Goal: Find specific page/section: Find specific page/section

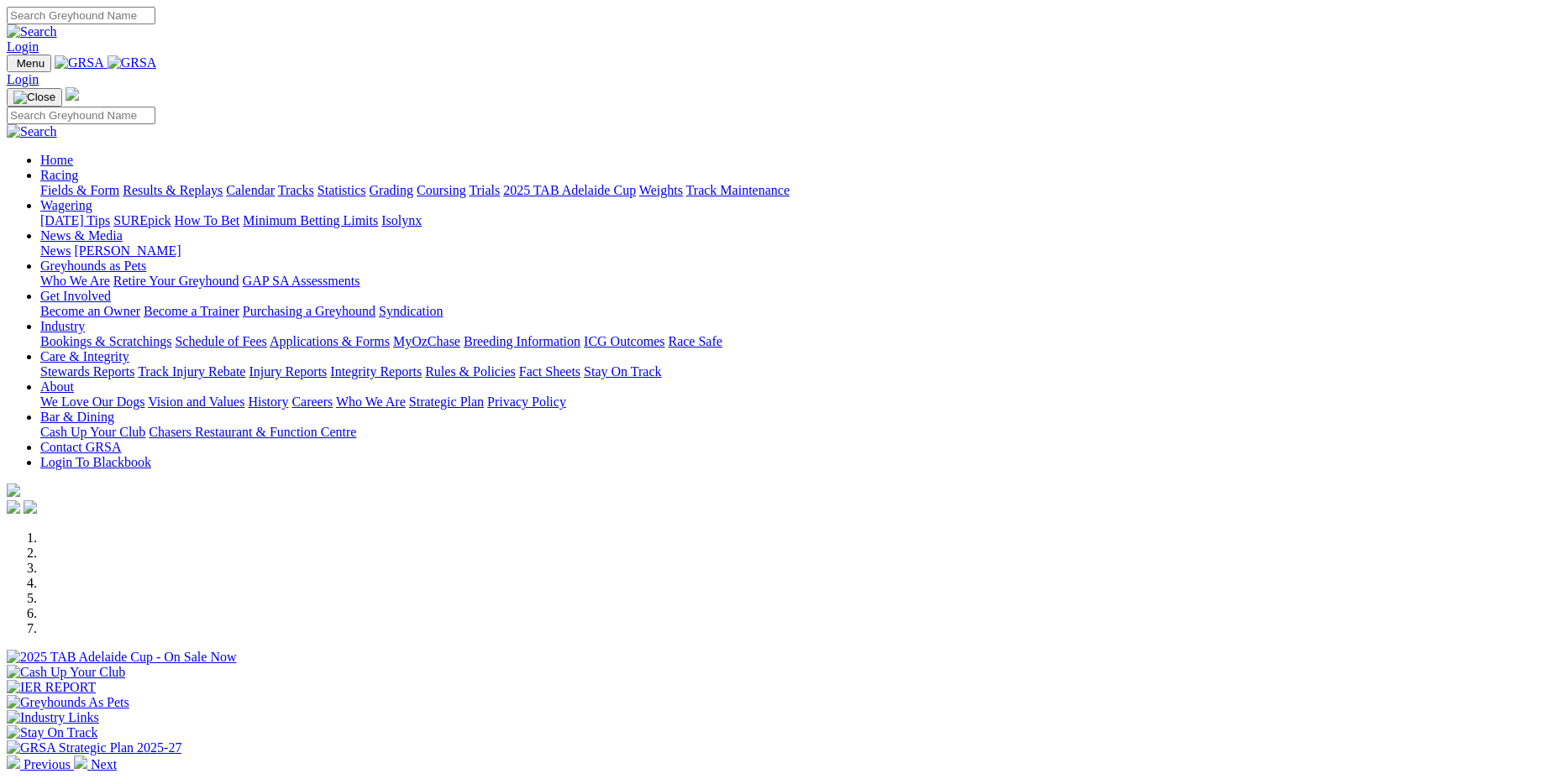
scroll to position [252, 0]
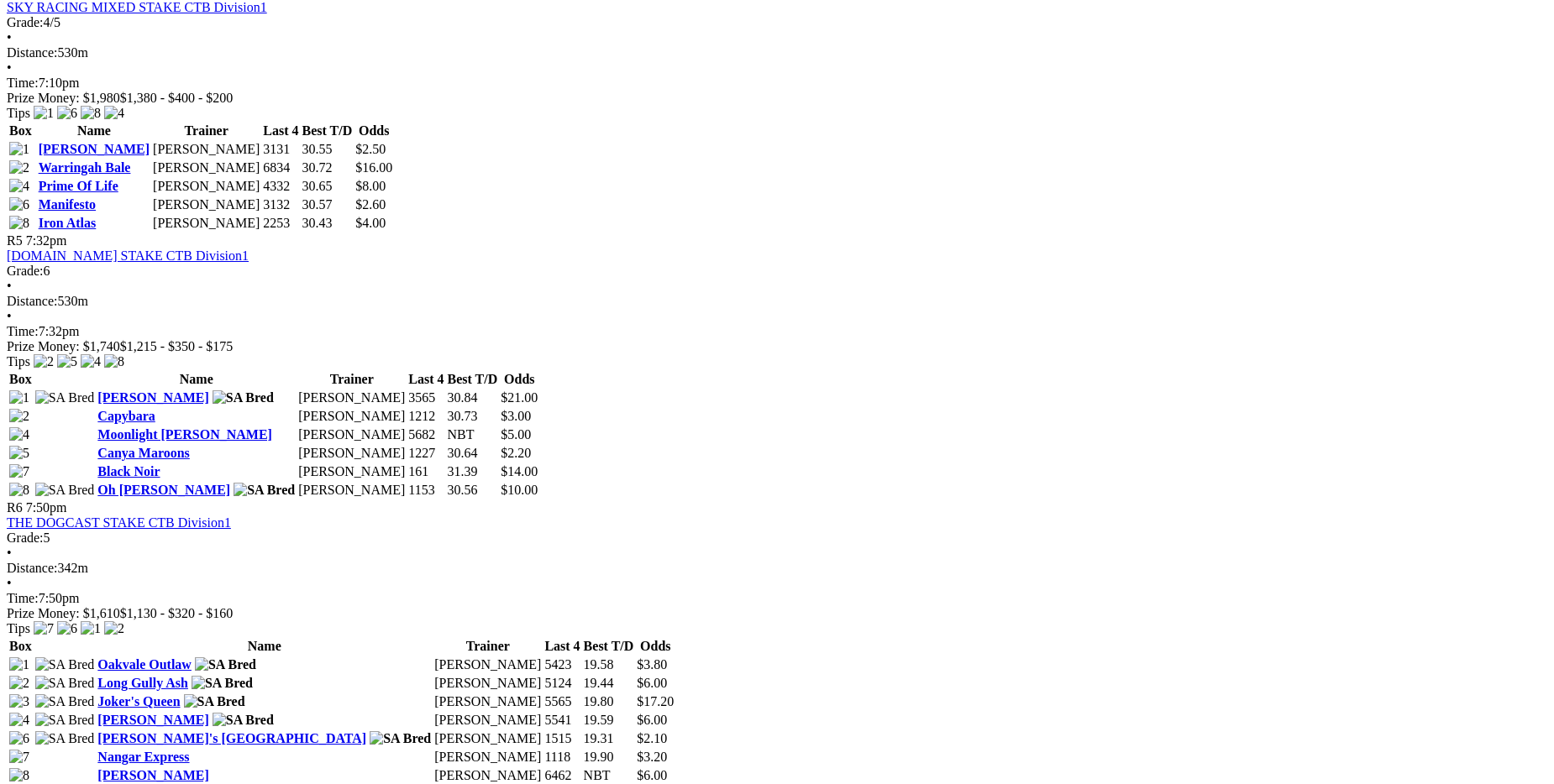
scroll to position [1680, 0]
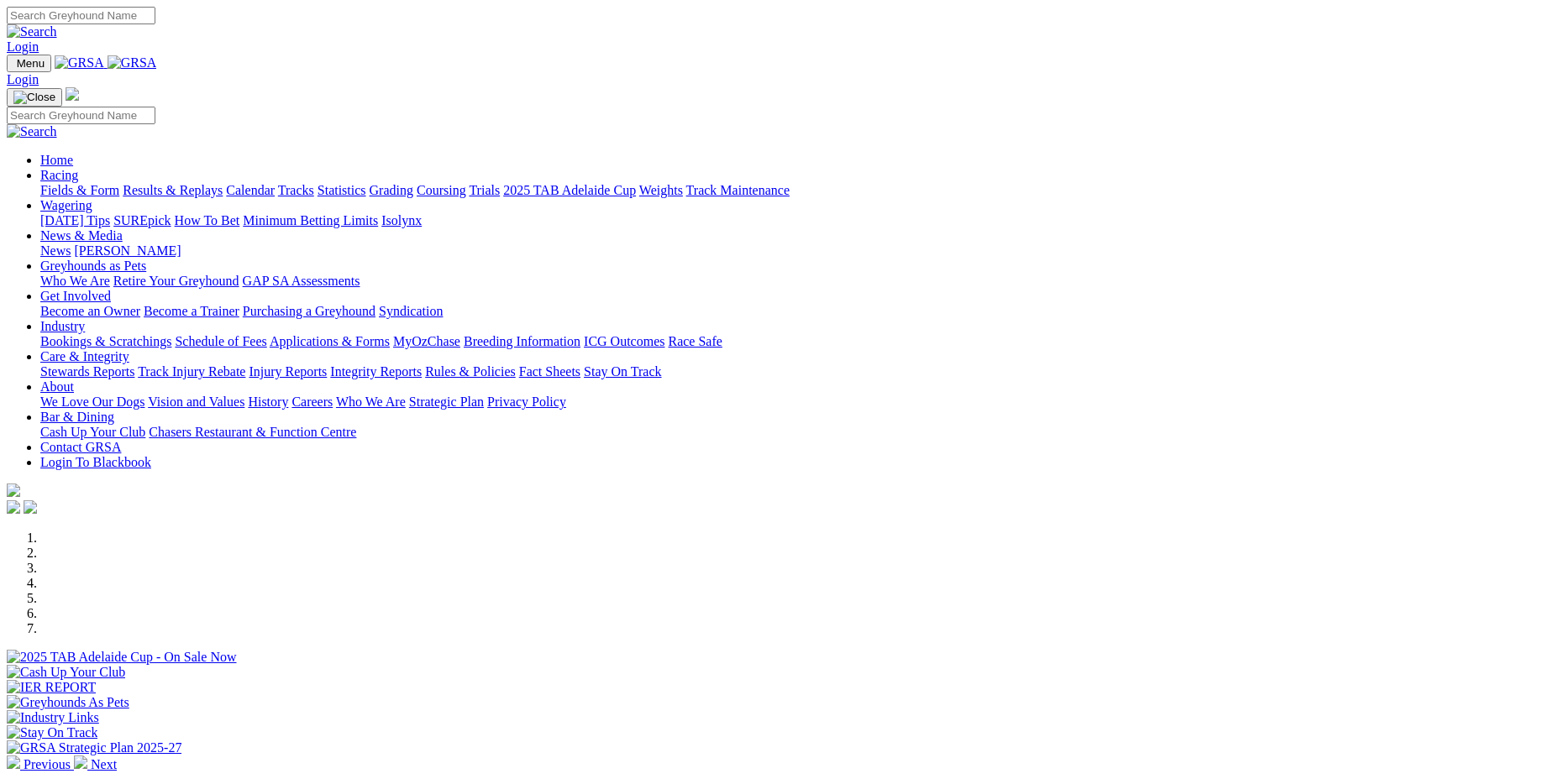
scroll to position [252, 0]
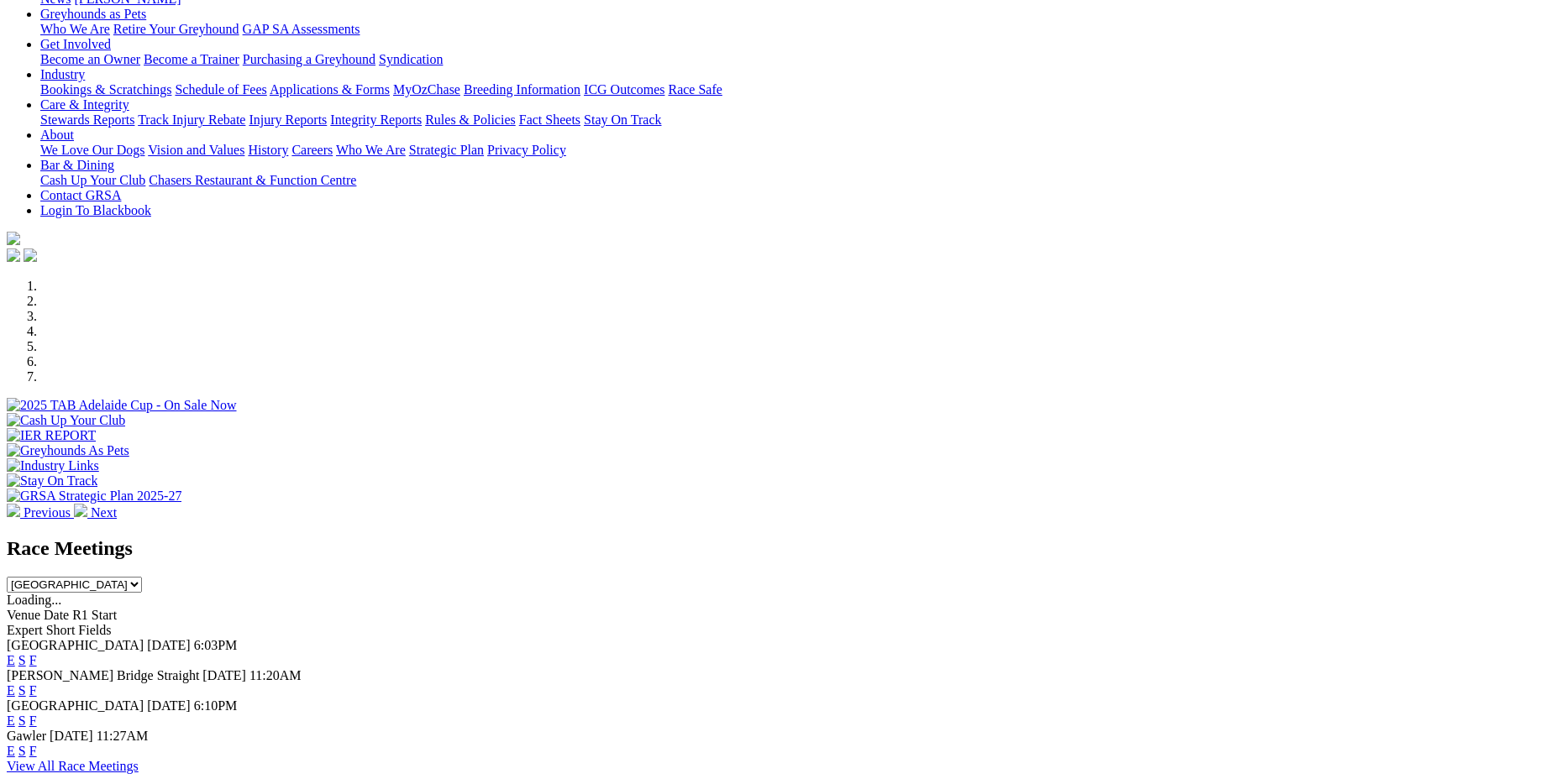
click at [37, 683] on link "F" at bounding box center [33, 690] width 8 height 15
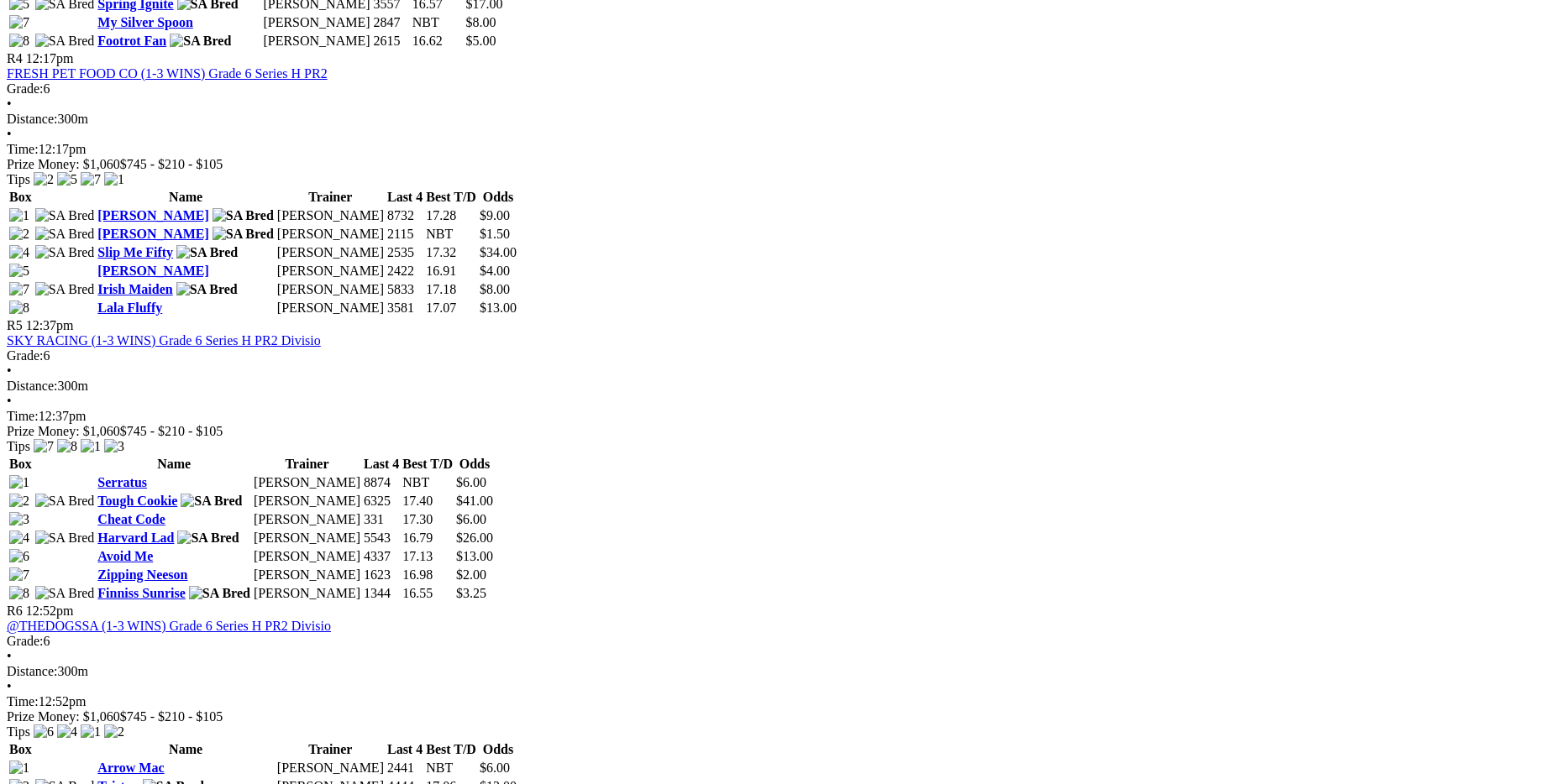
scroll to position [1596, 0]
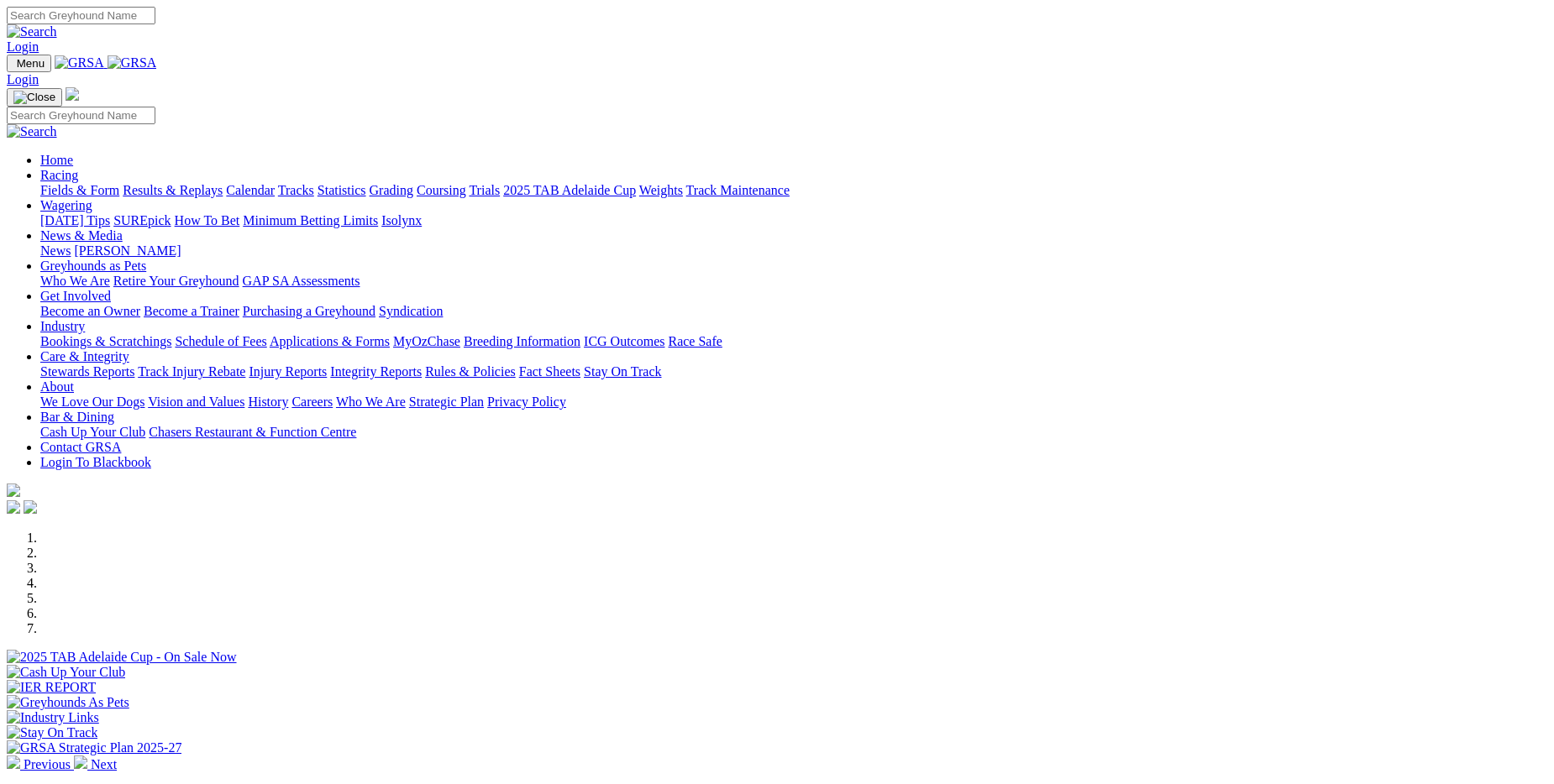
scroll to position [252, 0]
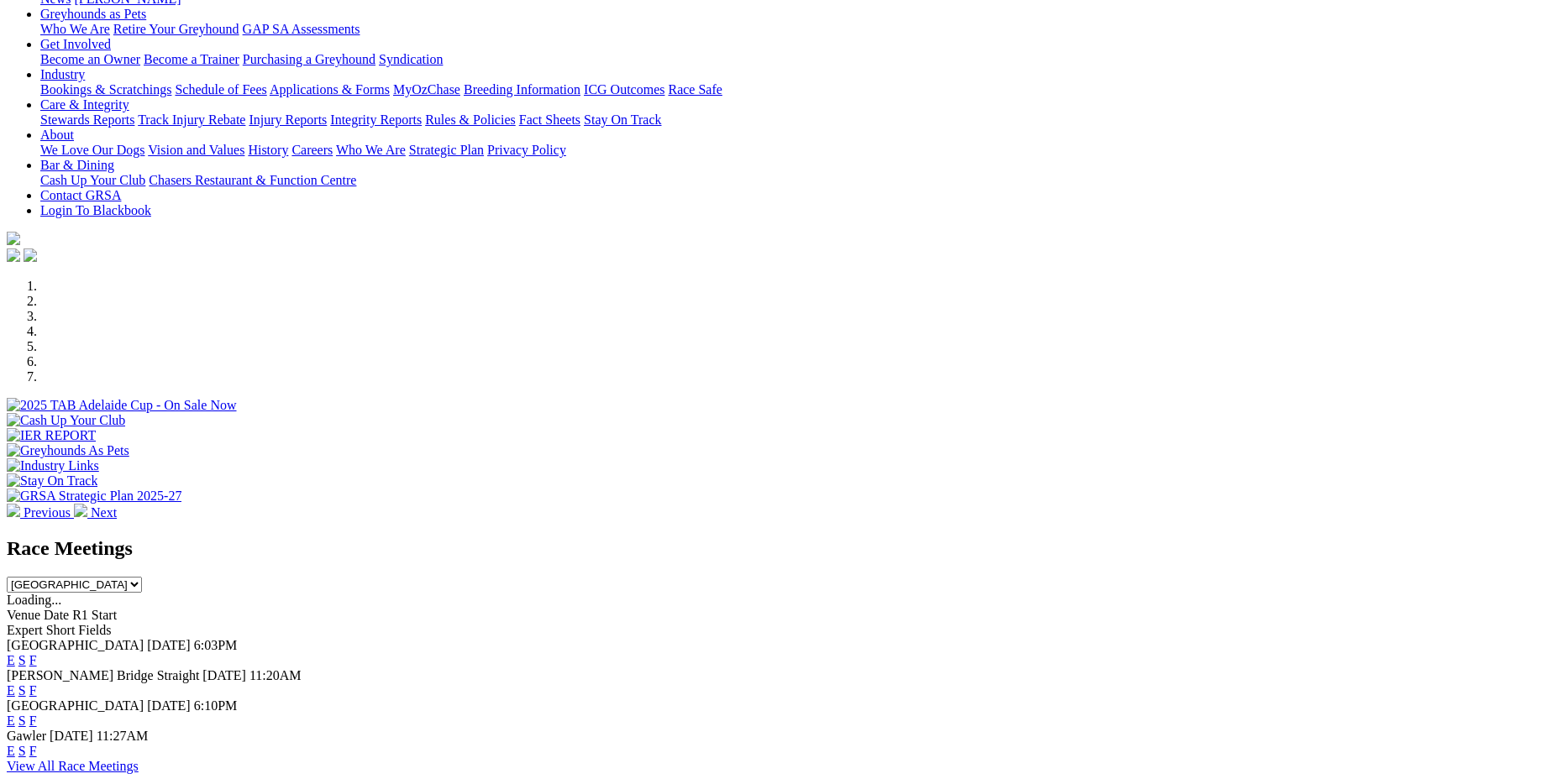
click at [37, 713] on link "F" at bounding box center [33, 720] width 8 height 15
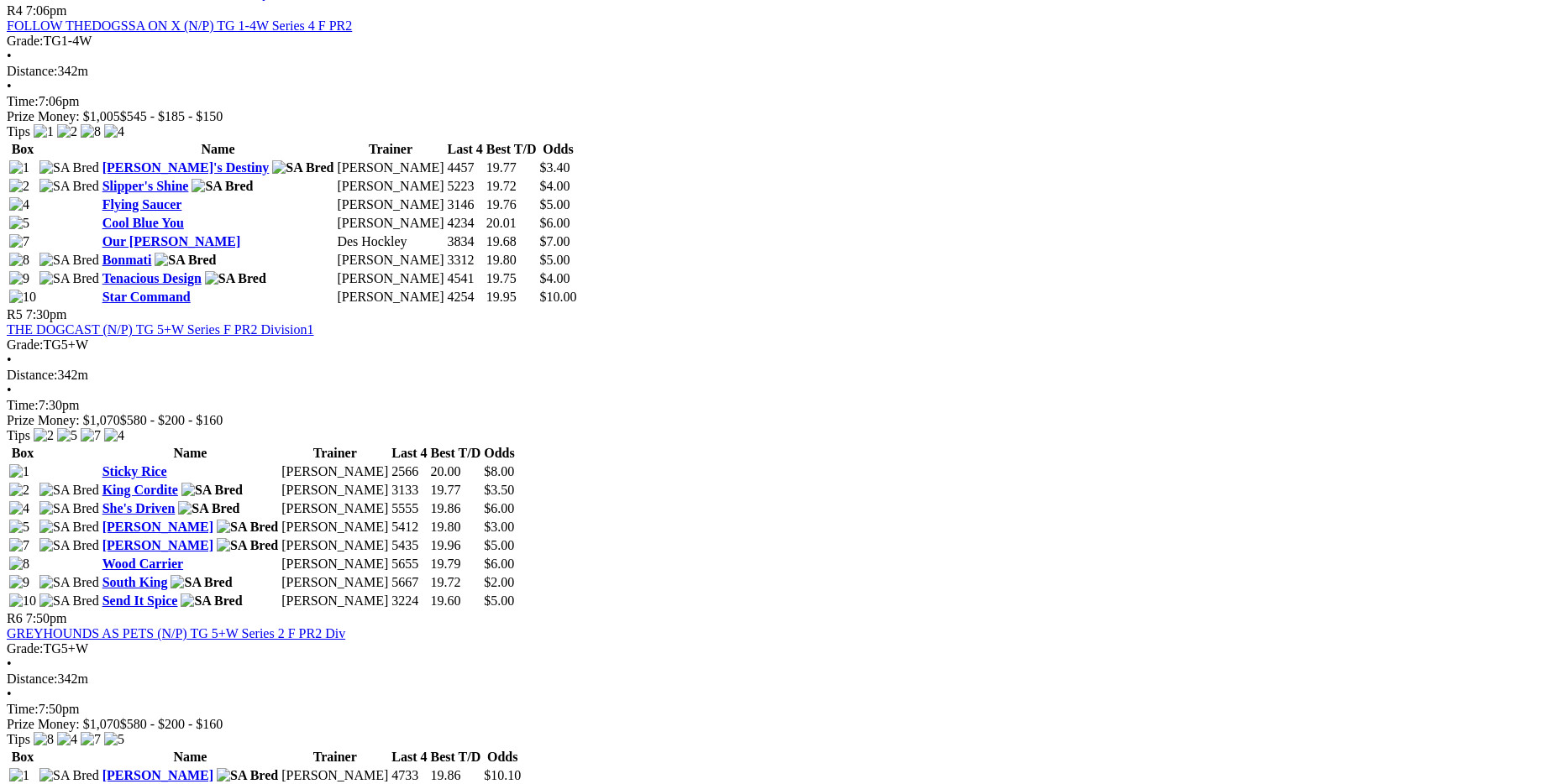
scroll to position [1763, 0]
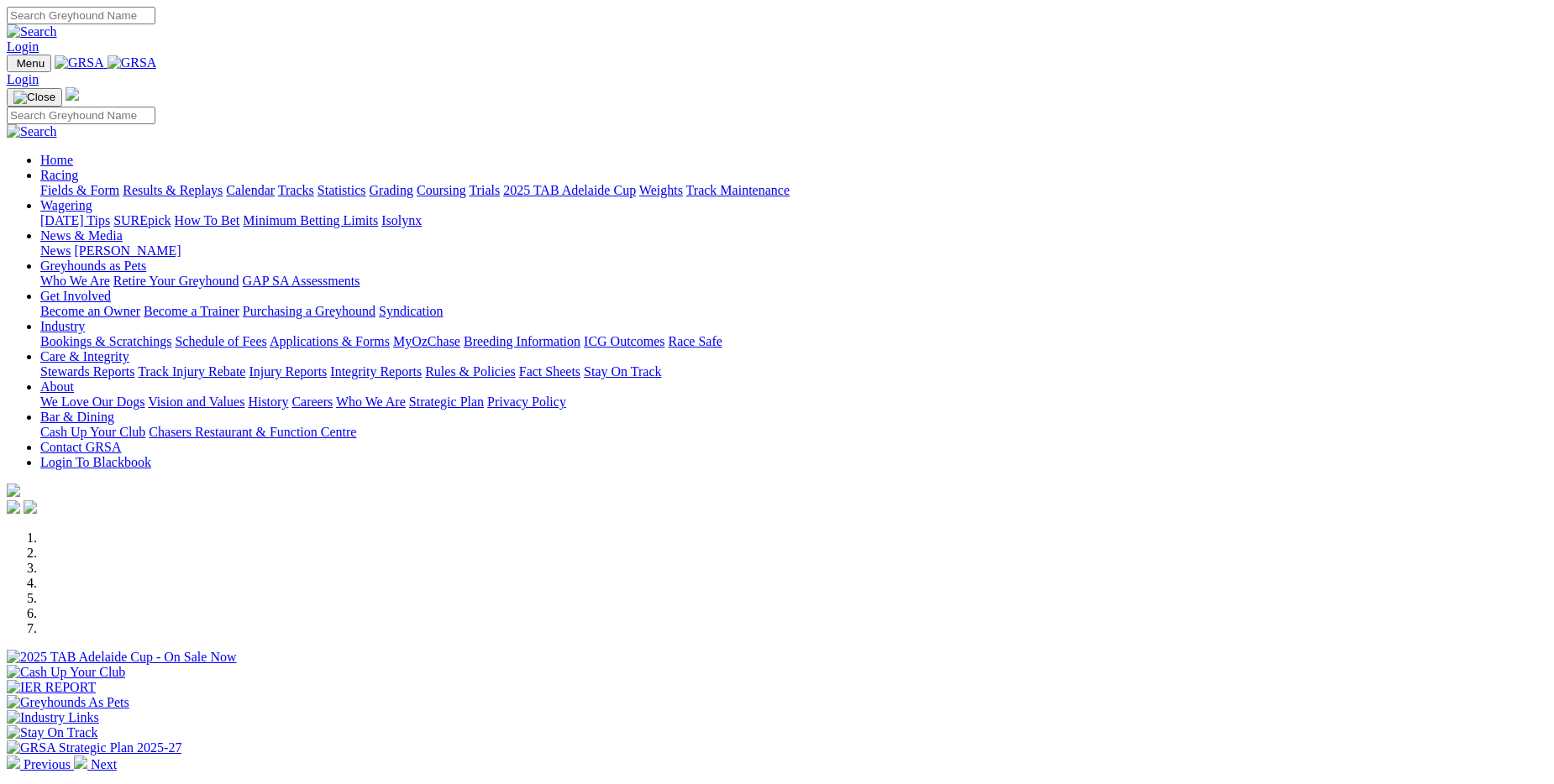
scroll to position [252, 0]
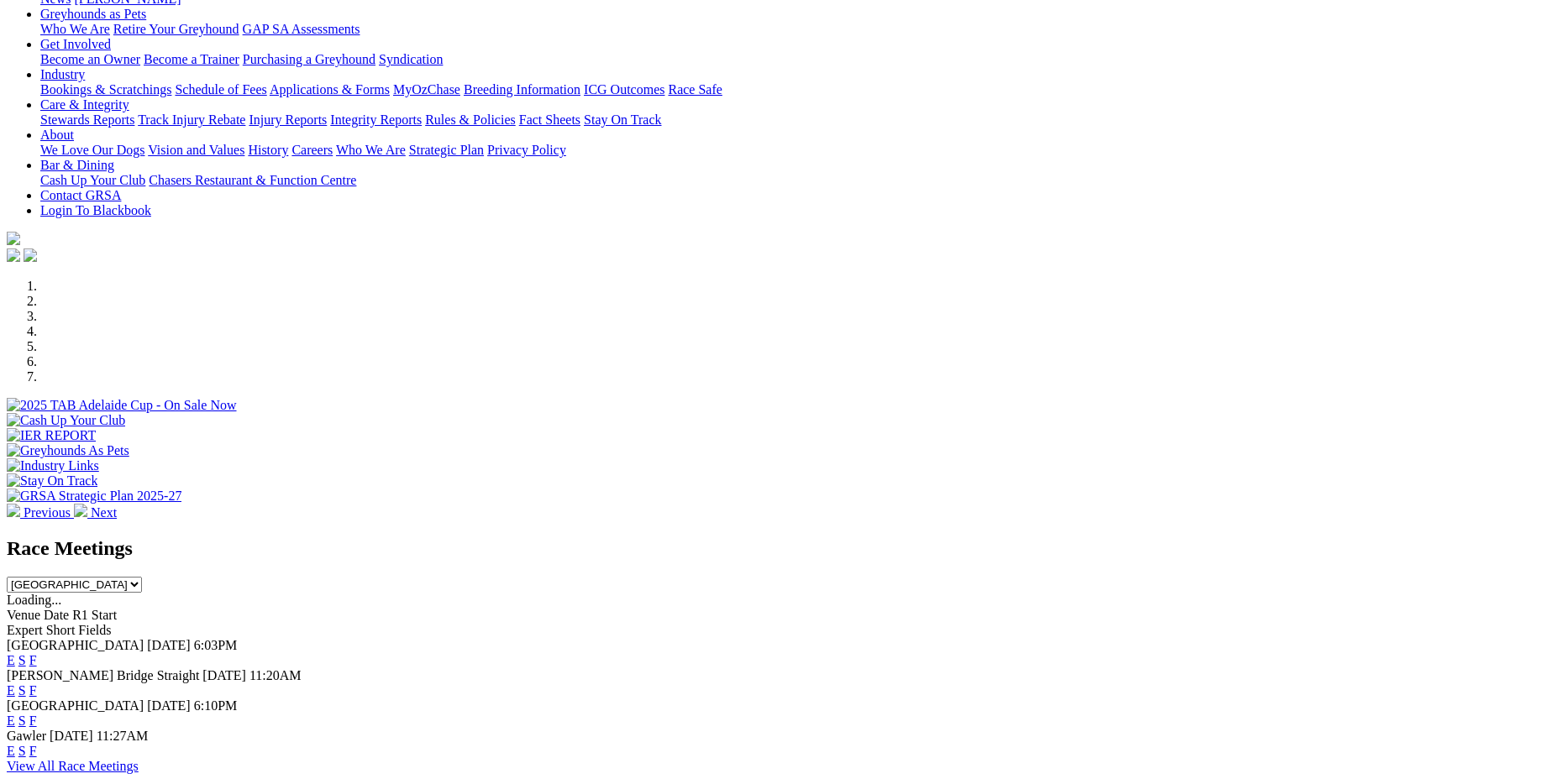
click at [37, 744] on link "F" at bounding box center [33, 751] width 8 height 15
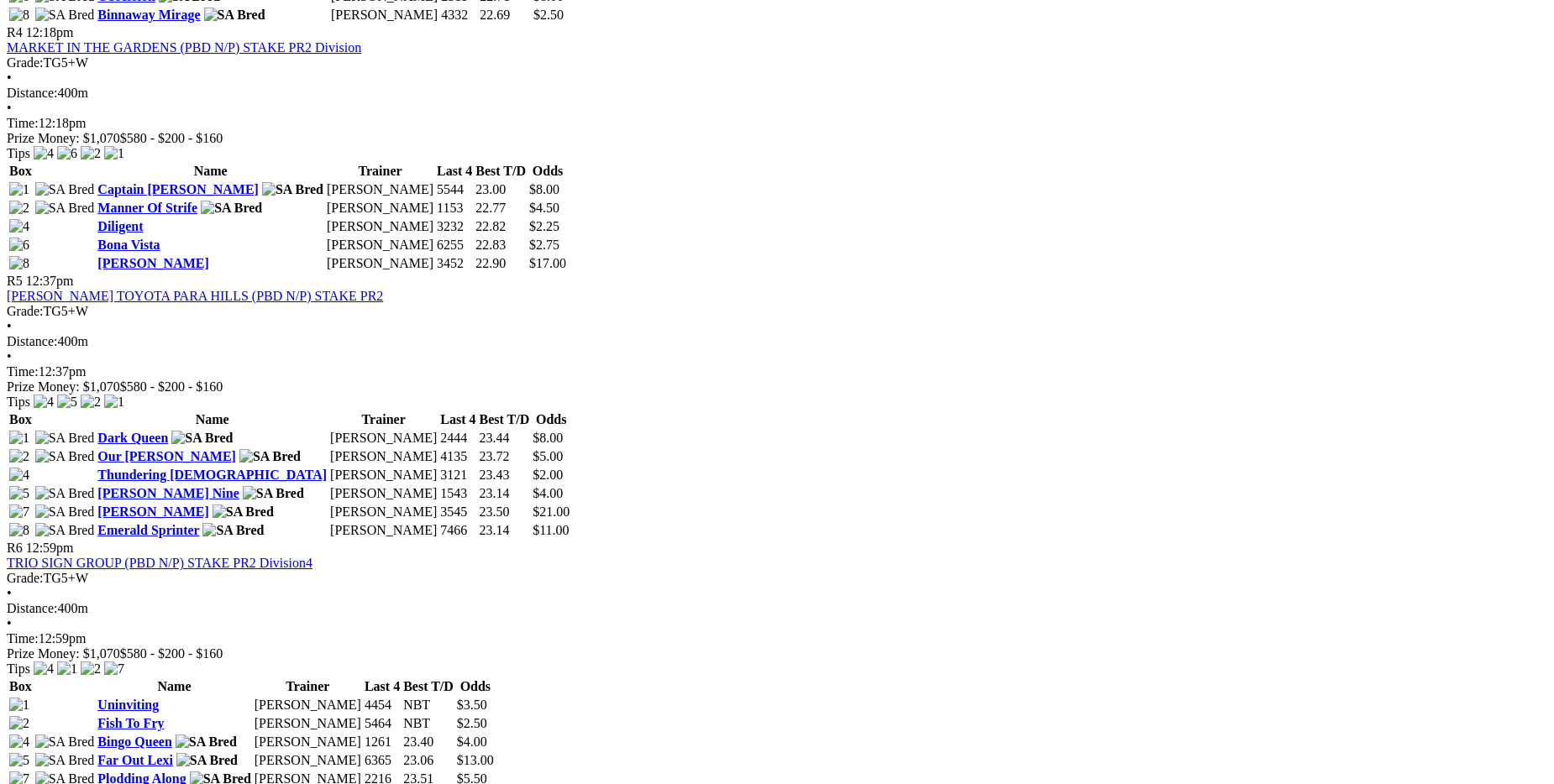
scroll to position [1596, 0]
